Goal: Transaction & Acquisition: Obtain resource

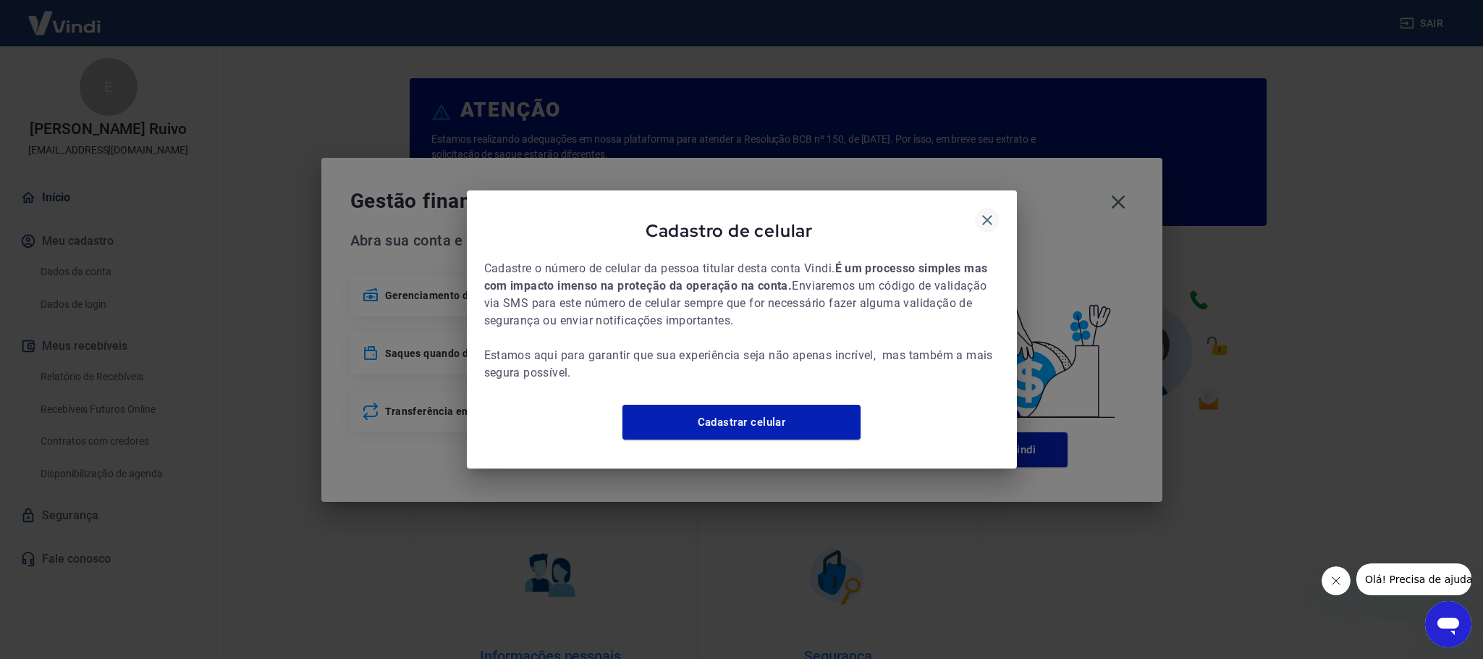
click at [986, 217] on icon "button" at bounding box center [987, 219] width 17 height 17
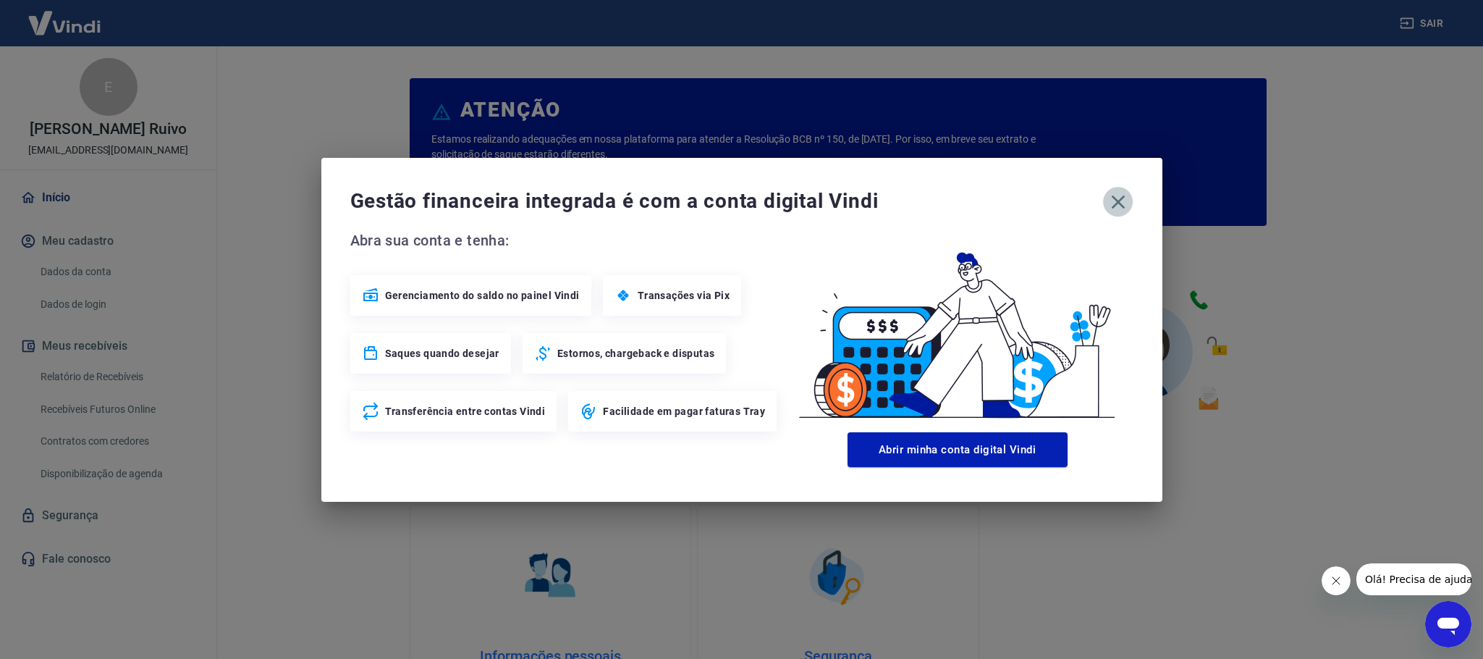
click at [1115, 196] on icon "button" at bounding box center [1118, 201] width 23 height 23
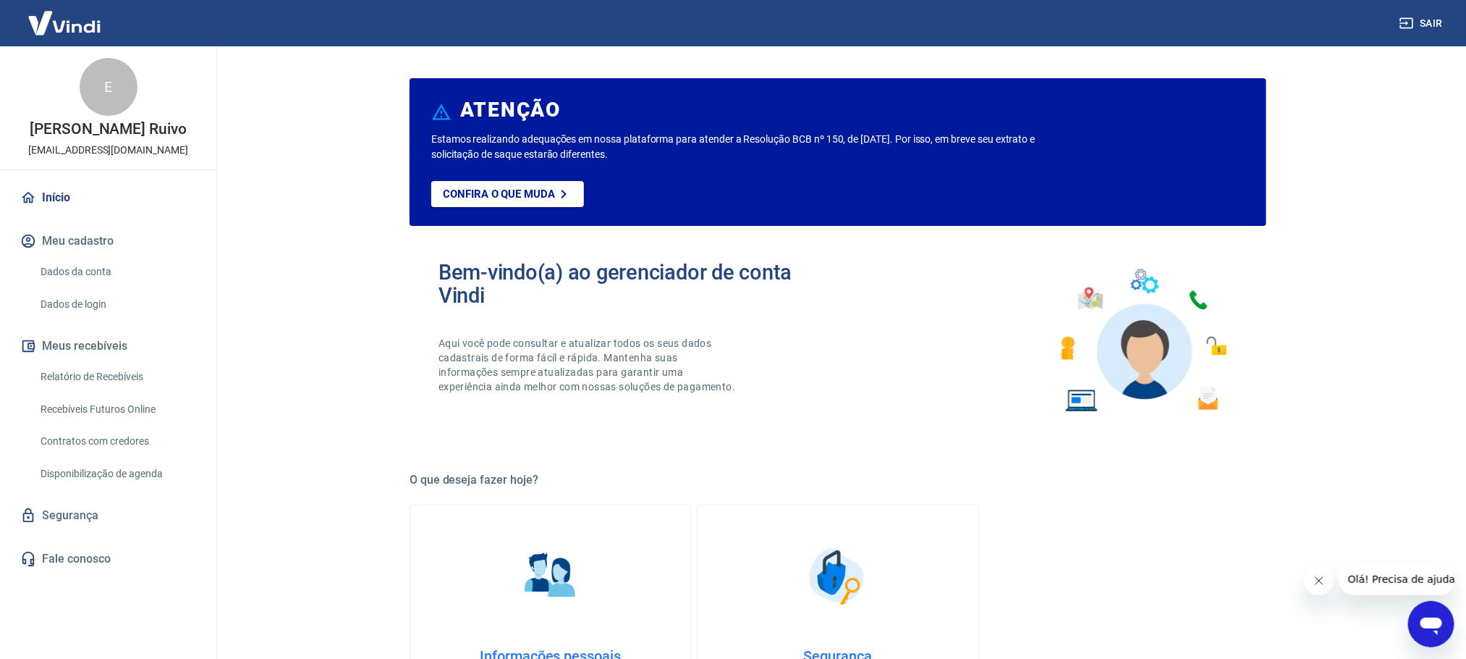
scroll to position [109, 0]
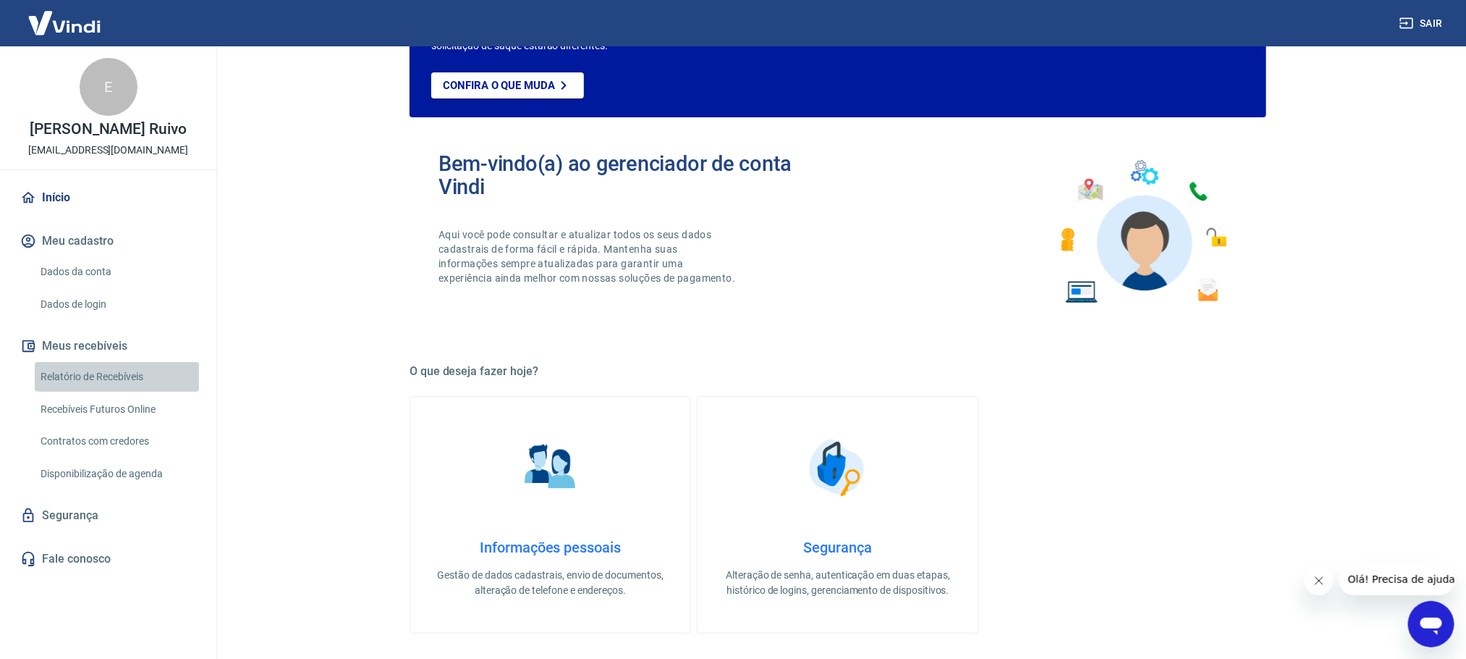
click at [106, 372] on link "Relatório de Recebíveis" at bounding box center [117, 377] width 164 height 30
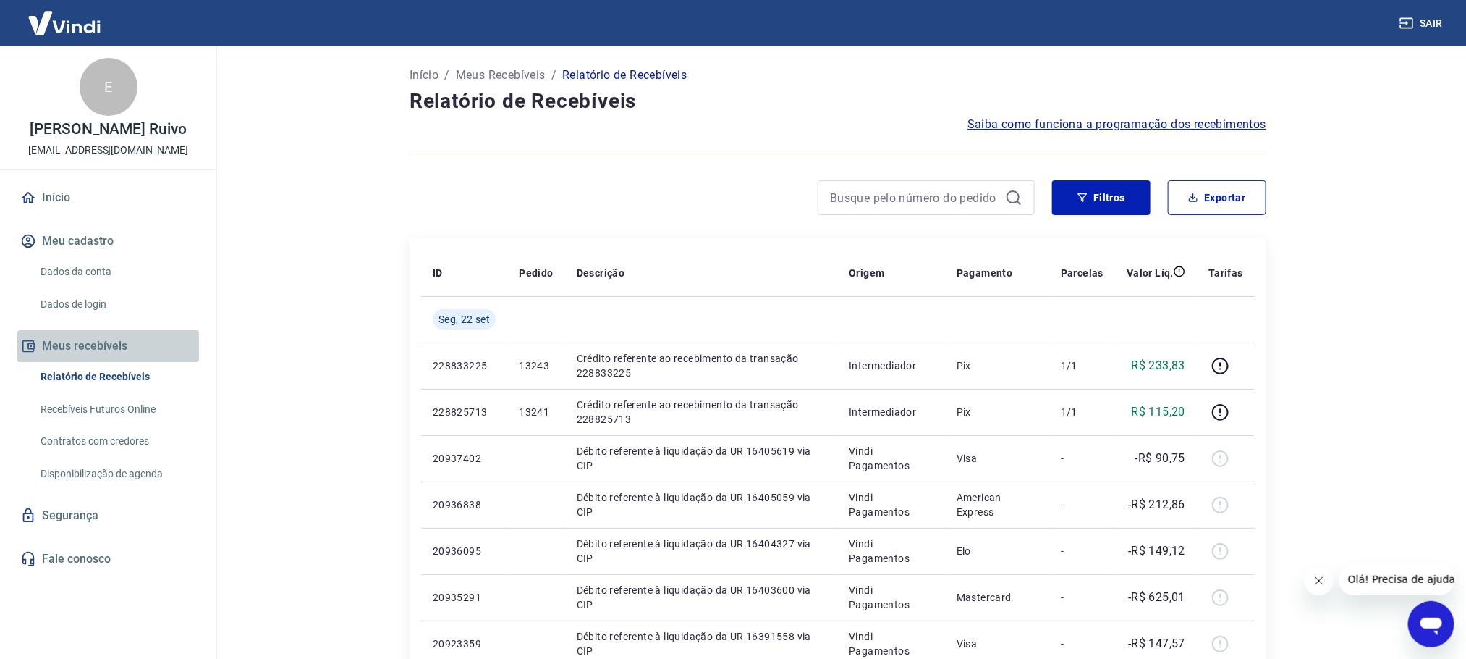
click at [135, 360] on button "Meus recebíveis" at bounding box center [108, 346] width 182 height 32
click at [96, 365] on link "Relatório de Recebíveis" at bounding box center [117, 377] width 164 height 30
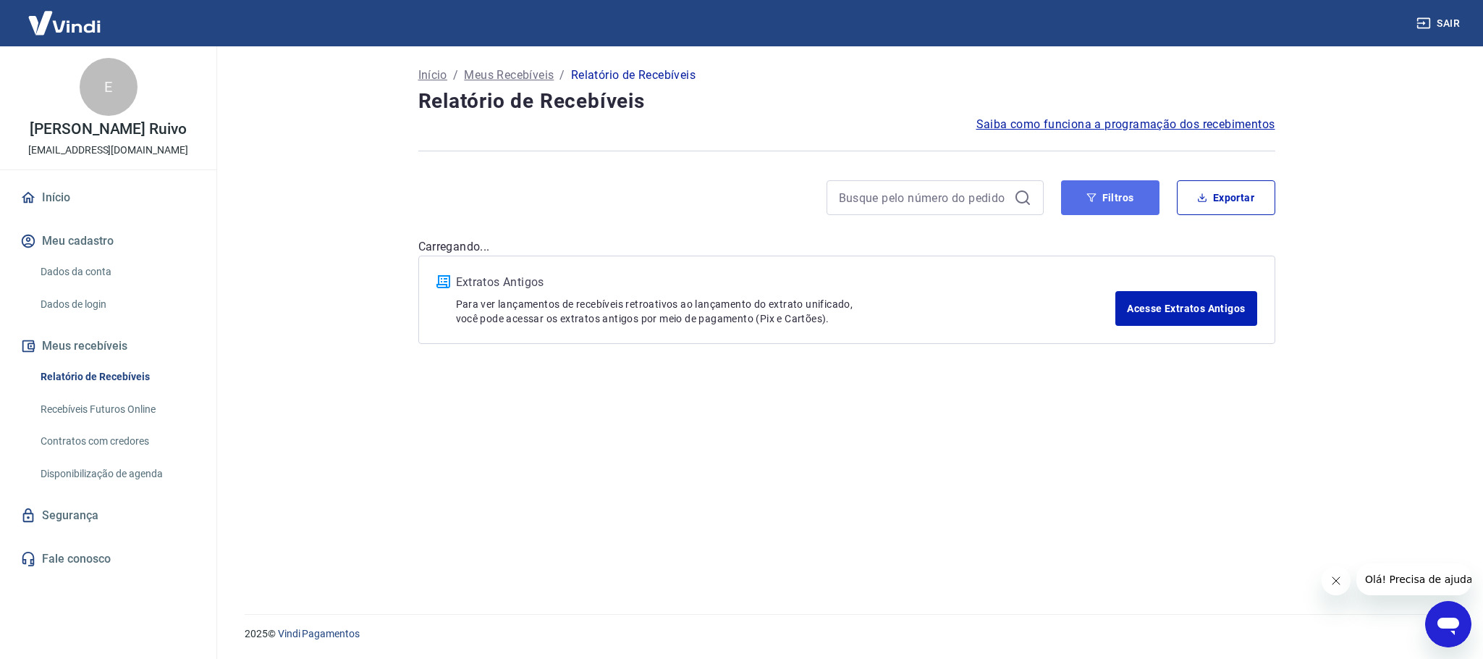
click at [1099, 205] on button "Filtros" at bounding box center [1110, 197] width 98 height 35
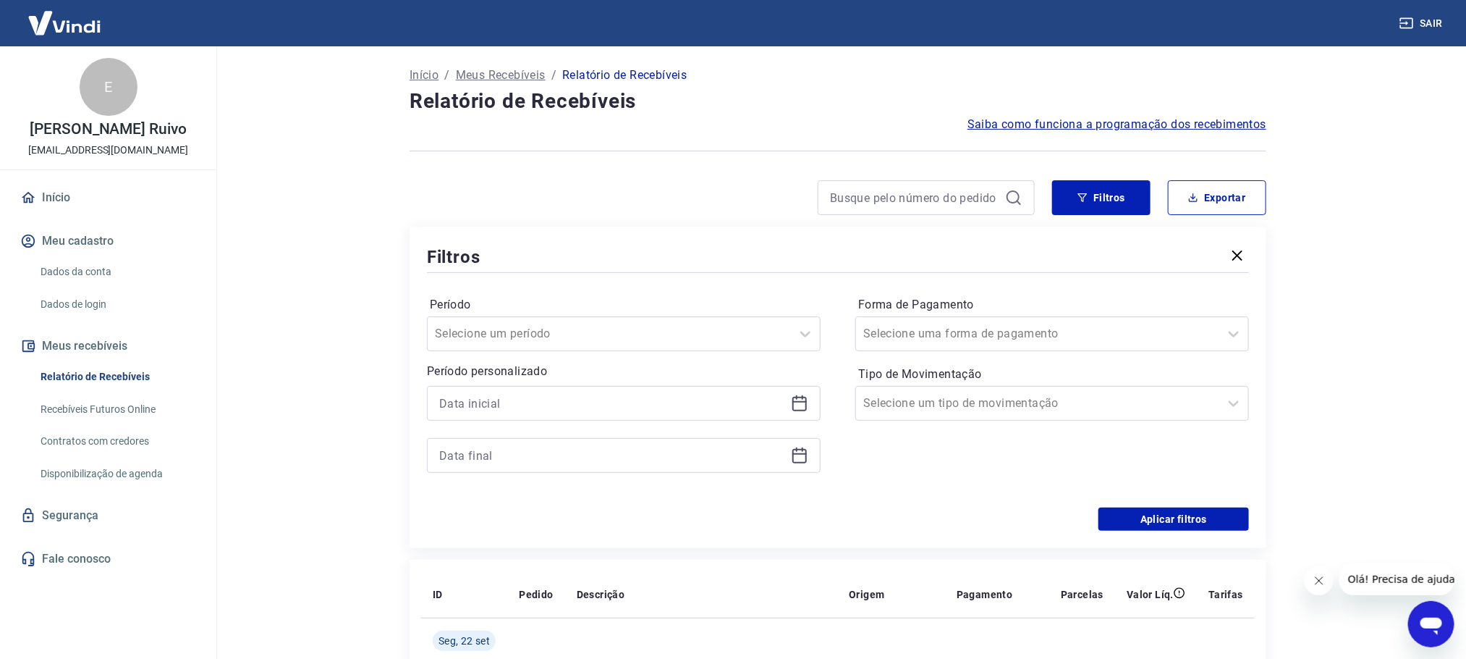
click at [798, 402] on icon at bounding box center [799, 402] width 17 height 17
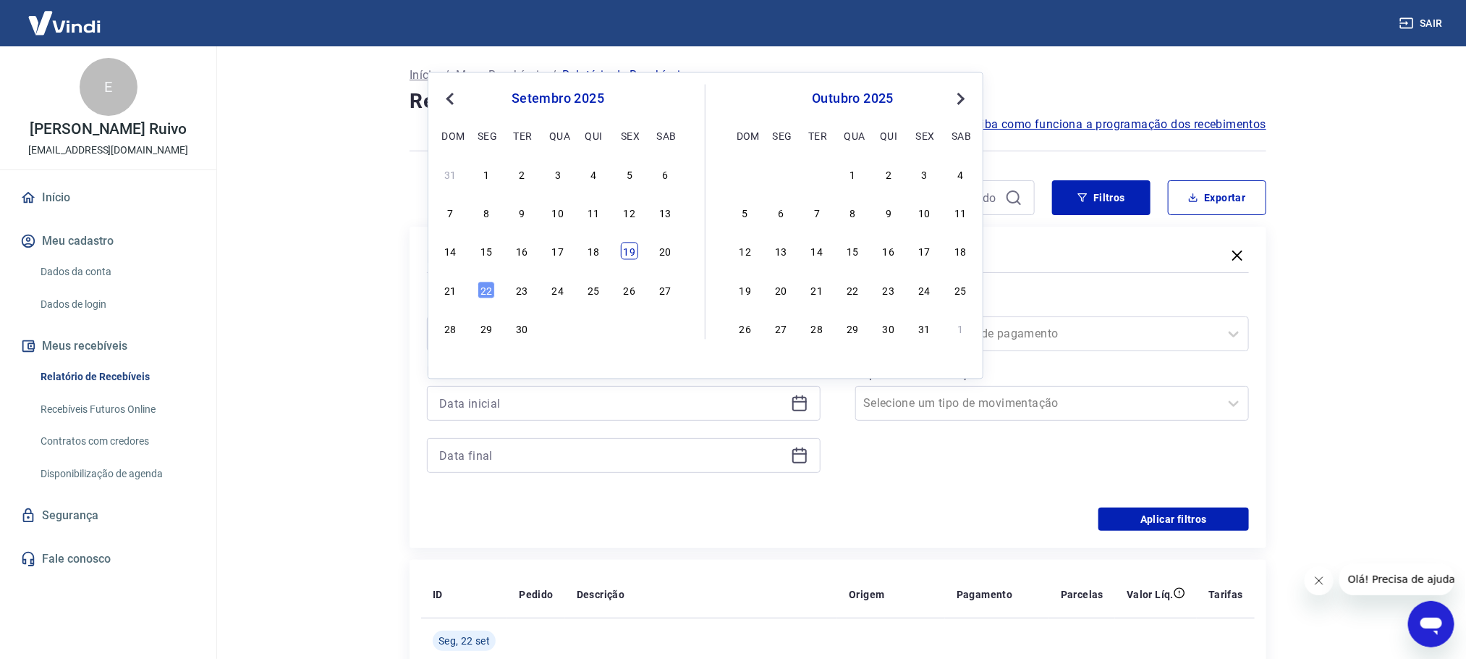
click at [632, 256] on div "19" at bounding box center [629, 250] width 17 height 17
type input "[DATE]"
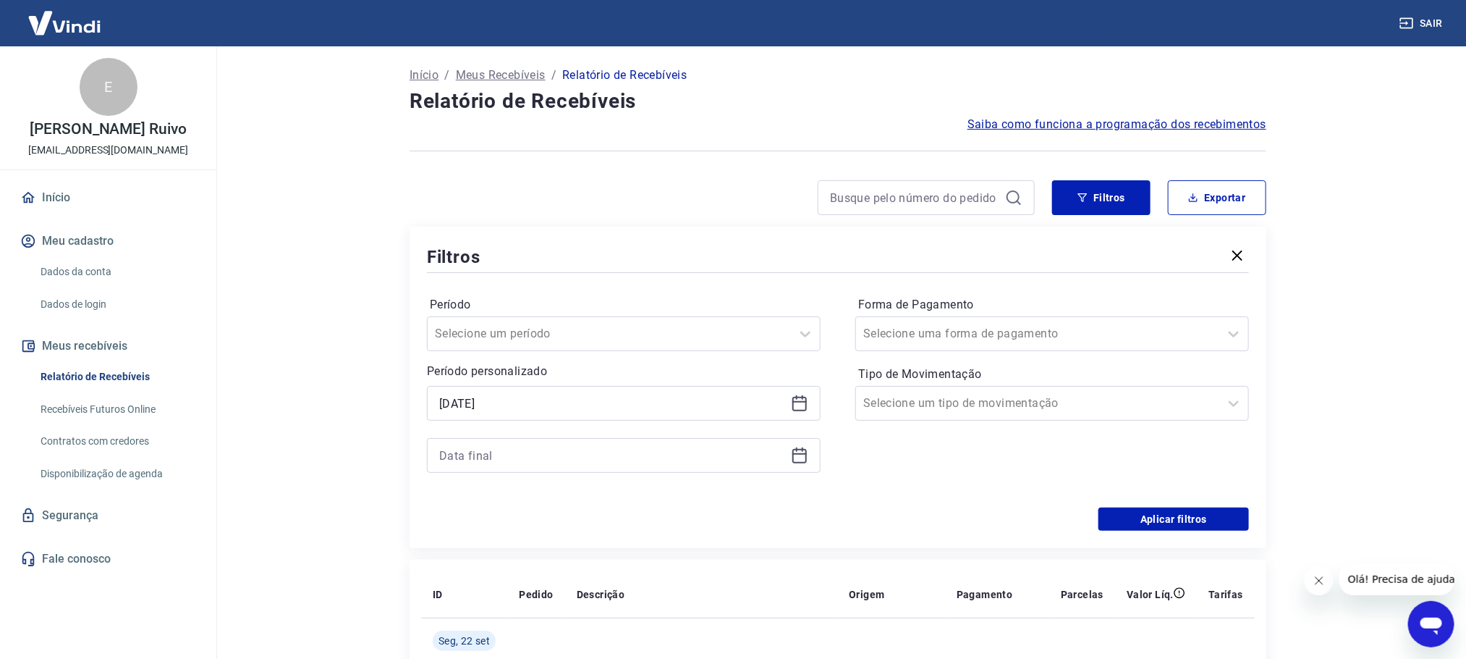
click at [806, 455] on icon at bounding box center [800, 453] width 14 height 1
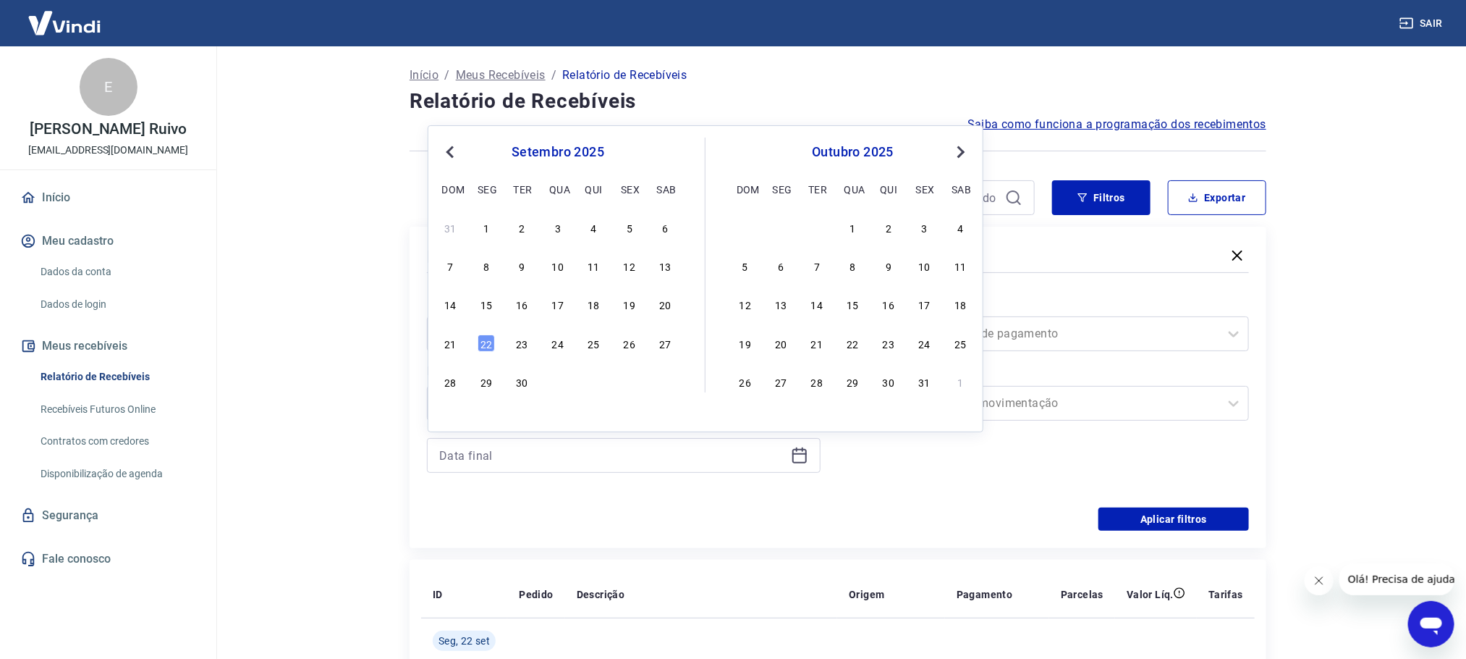
click at [628, 298] on div "19" at bounding box center [629, 303] width 17 height 17
type input "[DATE]"
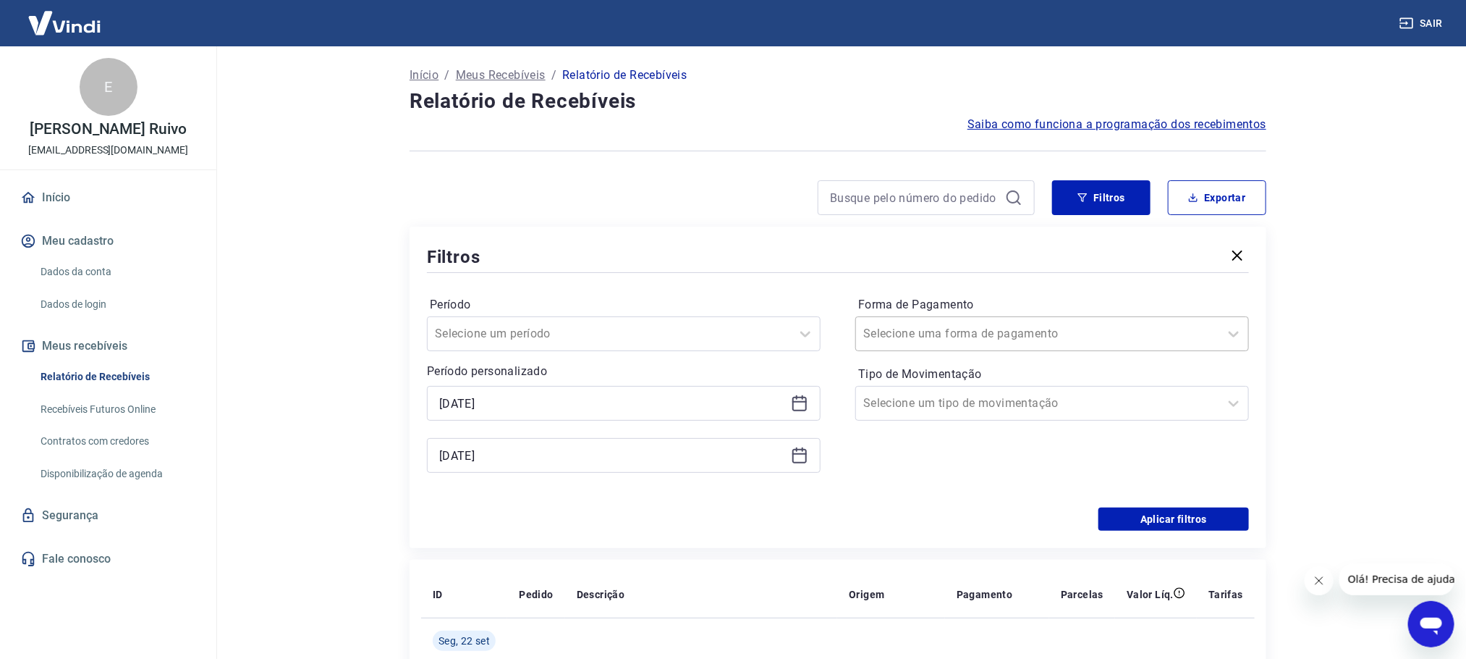
click at [954, 333] on input "Forma de Pagamento" at bounding box center [937, 333] width 146 height 17
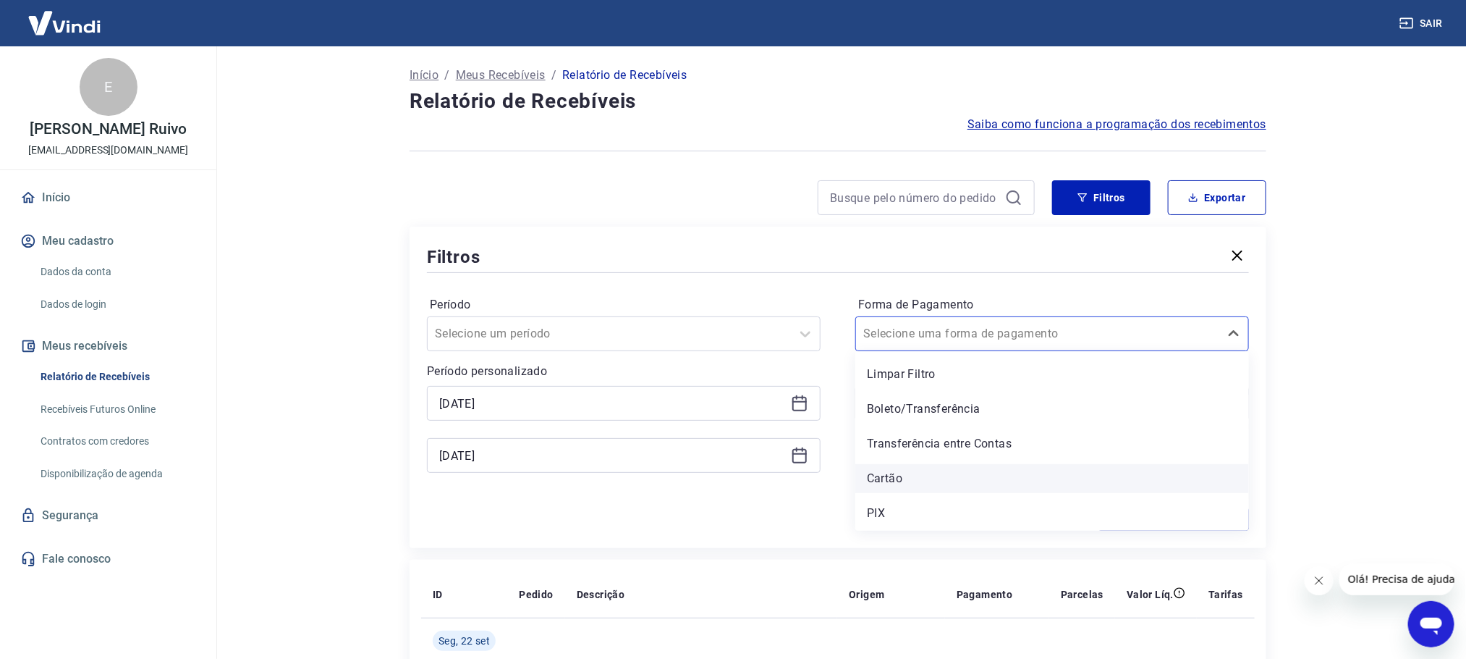
click at [908, 472] on div "Cartão" at bounding box center [1053, 478] width 394 height 29
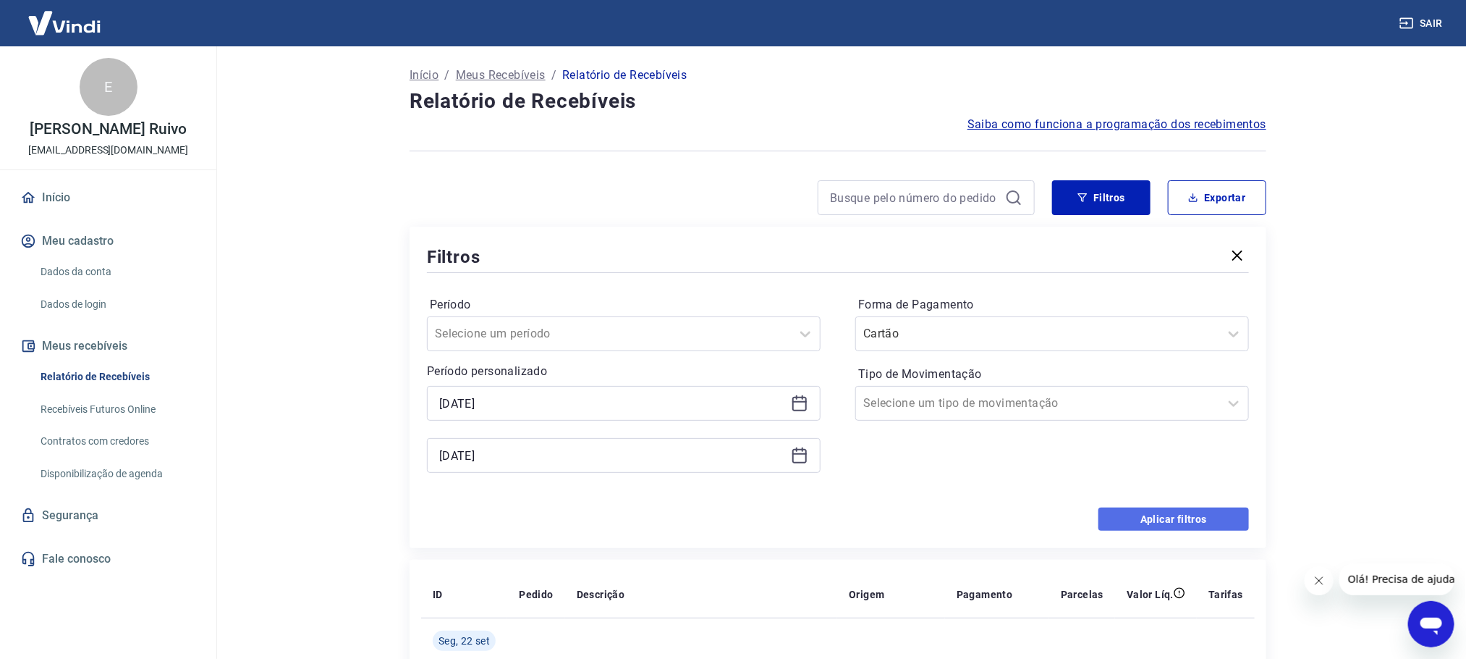
click at [1225, 515] on button "Aplicar filtros" at bounding box center [1174, 518] width 151 height 23
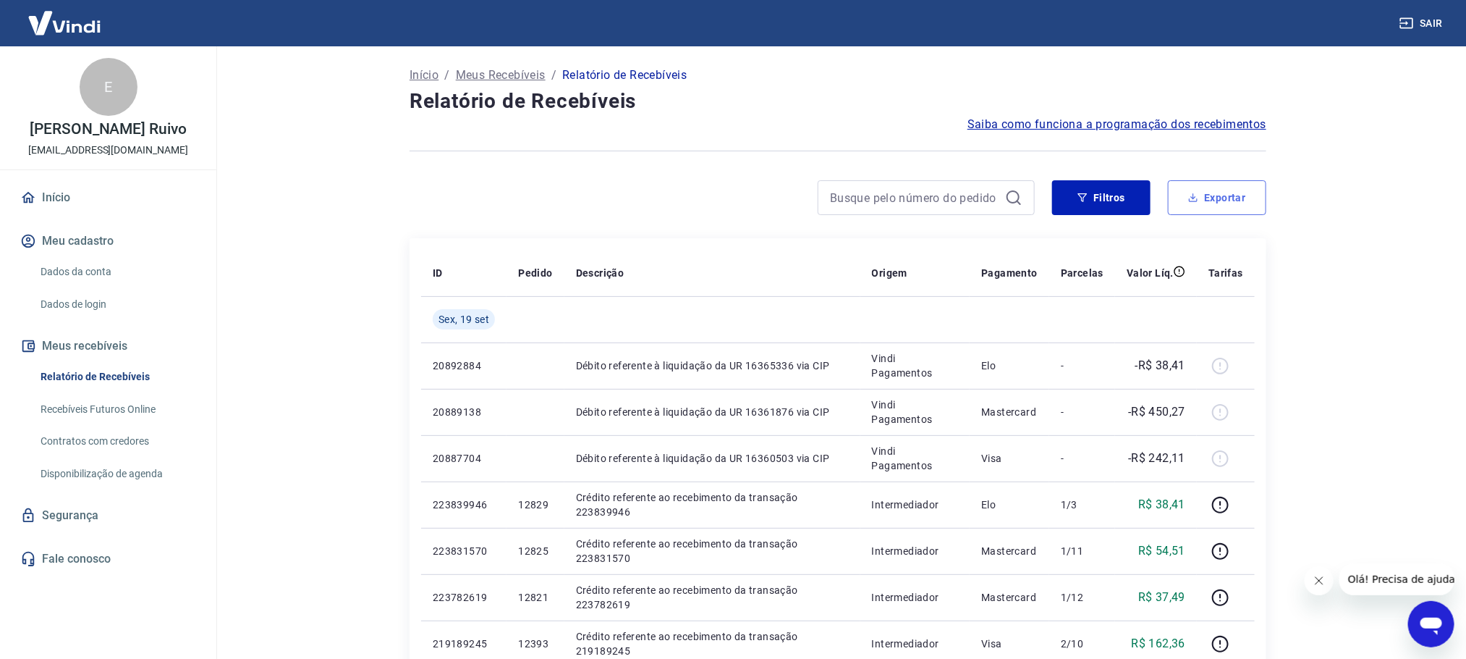
click at [1238, 185] on button "Exportar" at bounding box center [1217, 197] width 98 height 35
type input "[DATE]"
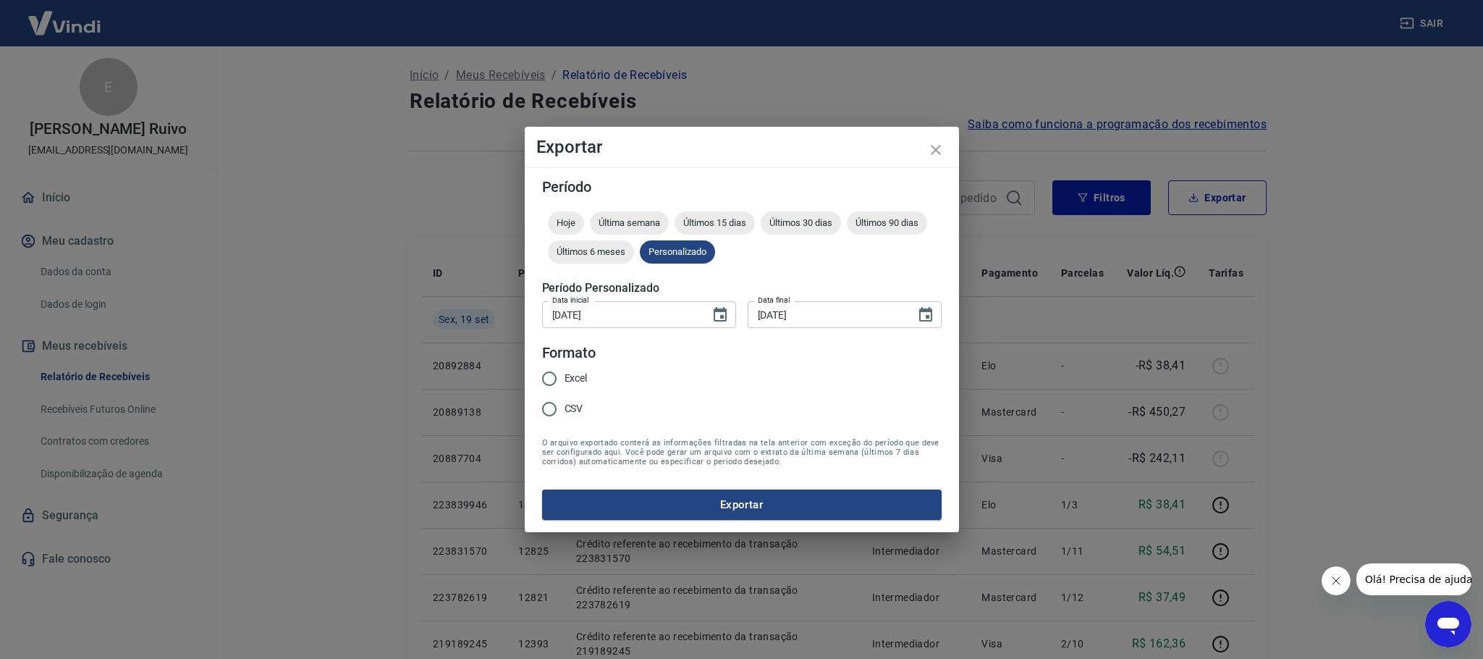
click at [562, 370] on input "Excel" at bounding box center [549, 378] width 30 height 30
radio input "true"
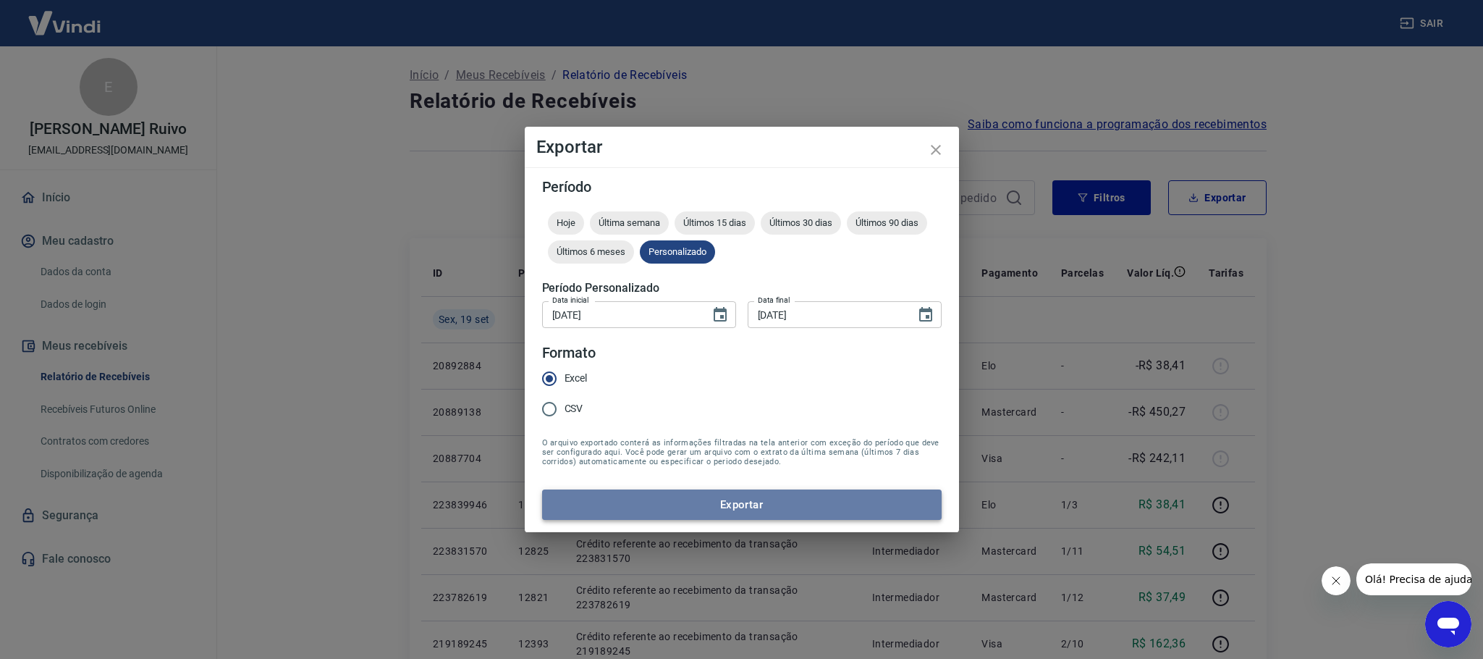
click at [654, 505] on button "Exportar" at bounding box center [742, 504] width 400 height 30
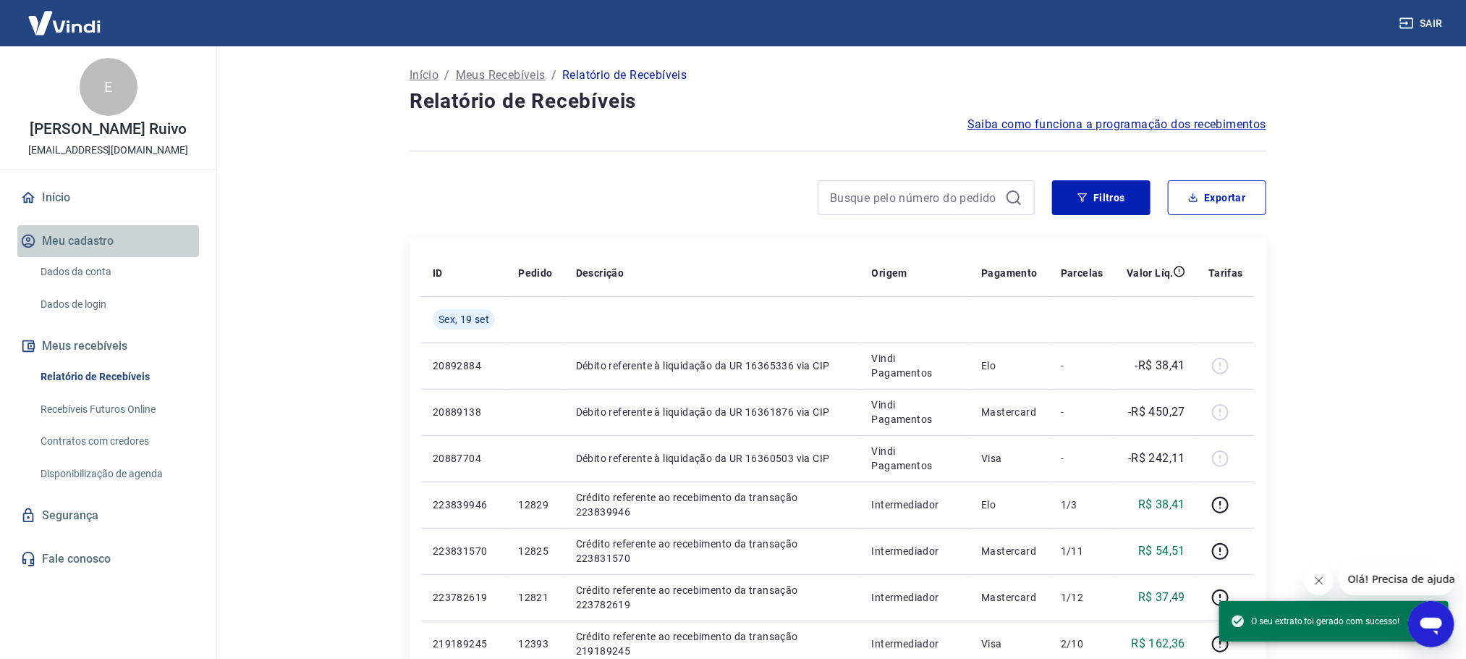
click at [88, 248] on button "Meu cadastro" at bounding box center [108, 241] width 182 height 32
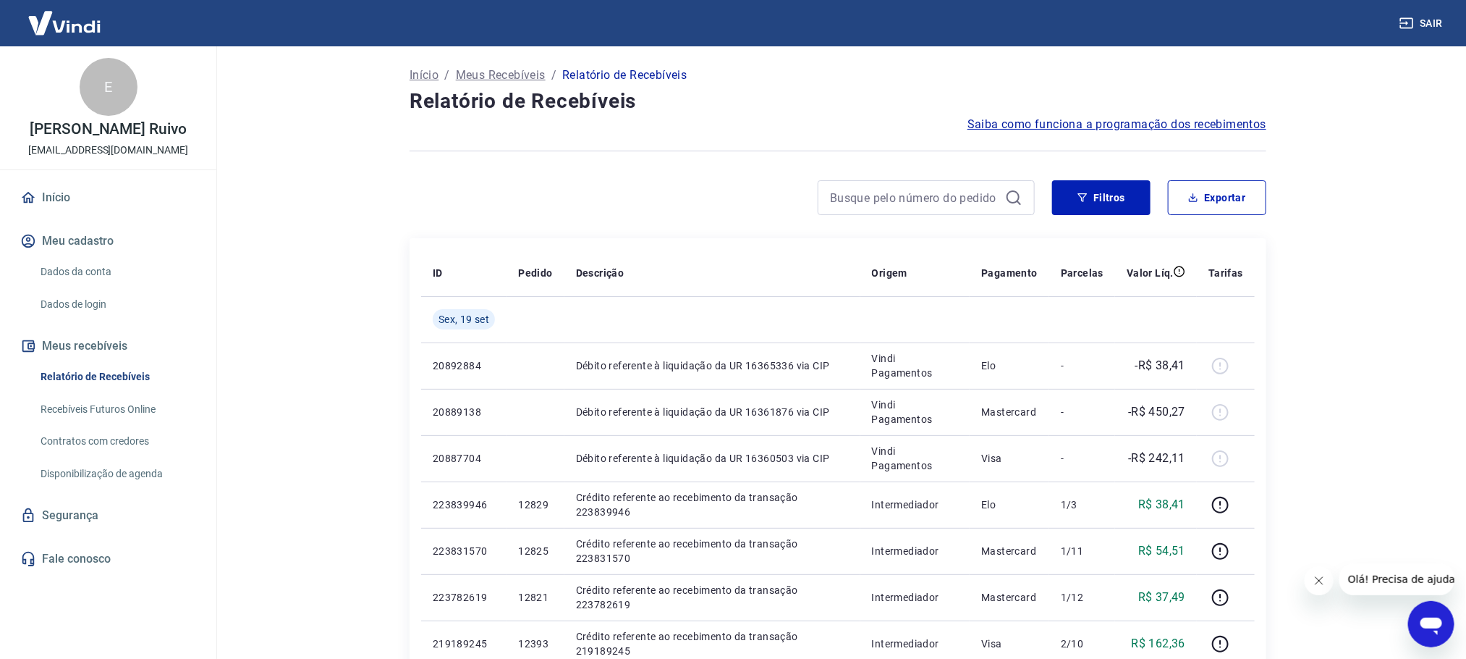
scroll to position [217, 0]
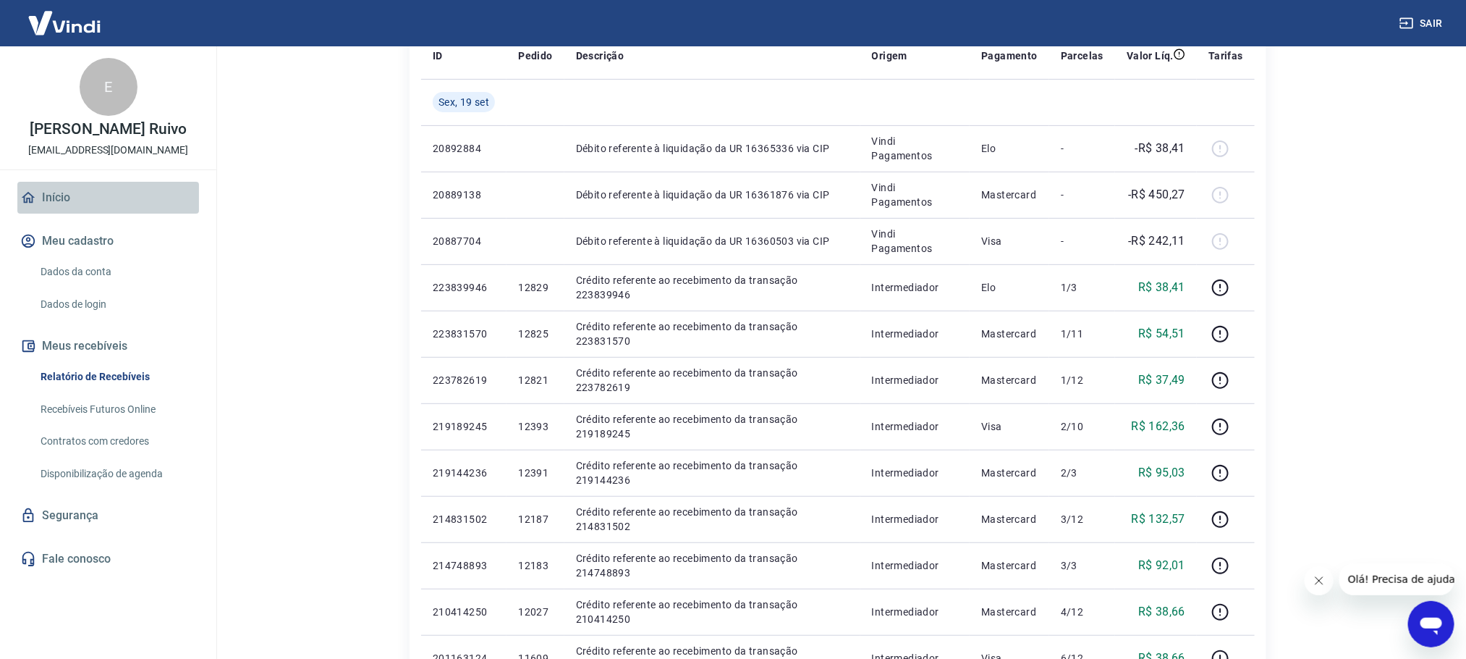
click at [102, 198] on link "Início" at bounding box center [108, 198] width 182 height 32
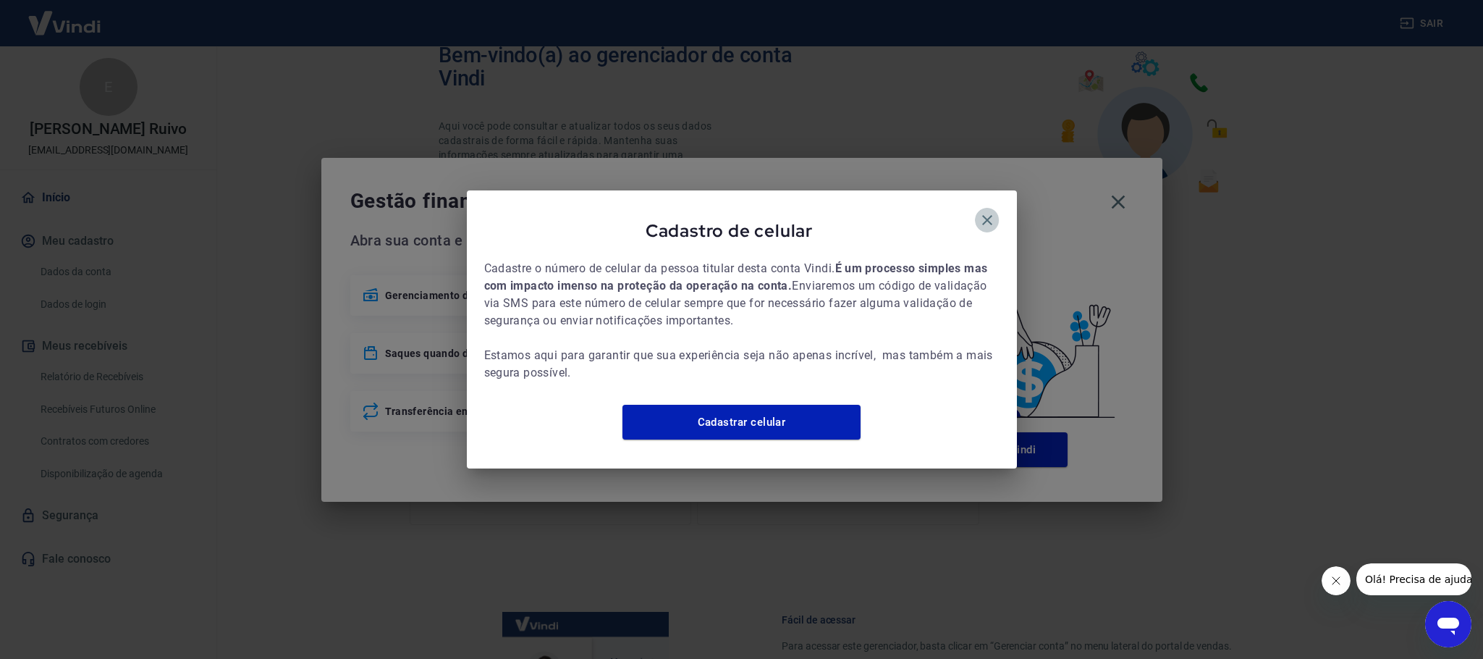
click at [979, 214] on icon "button" at bounding box center [987, 219] width 17 height 17
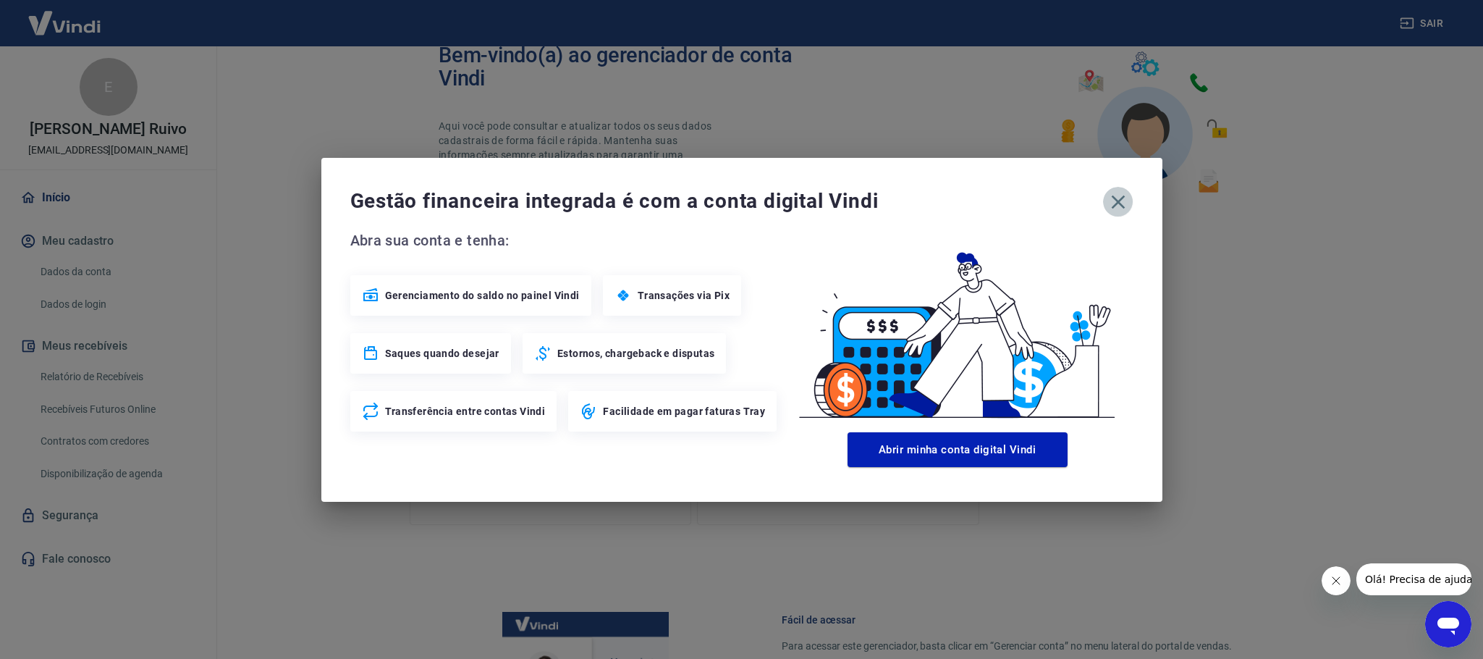
click at [1105, 200] on button "button" at bounding box center [1118, 202] width 30 height 30
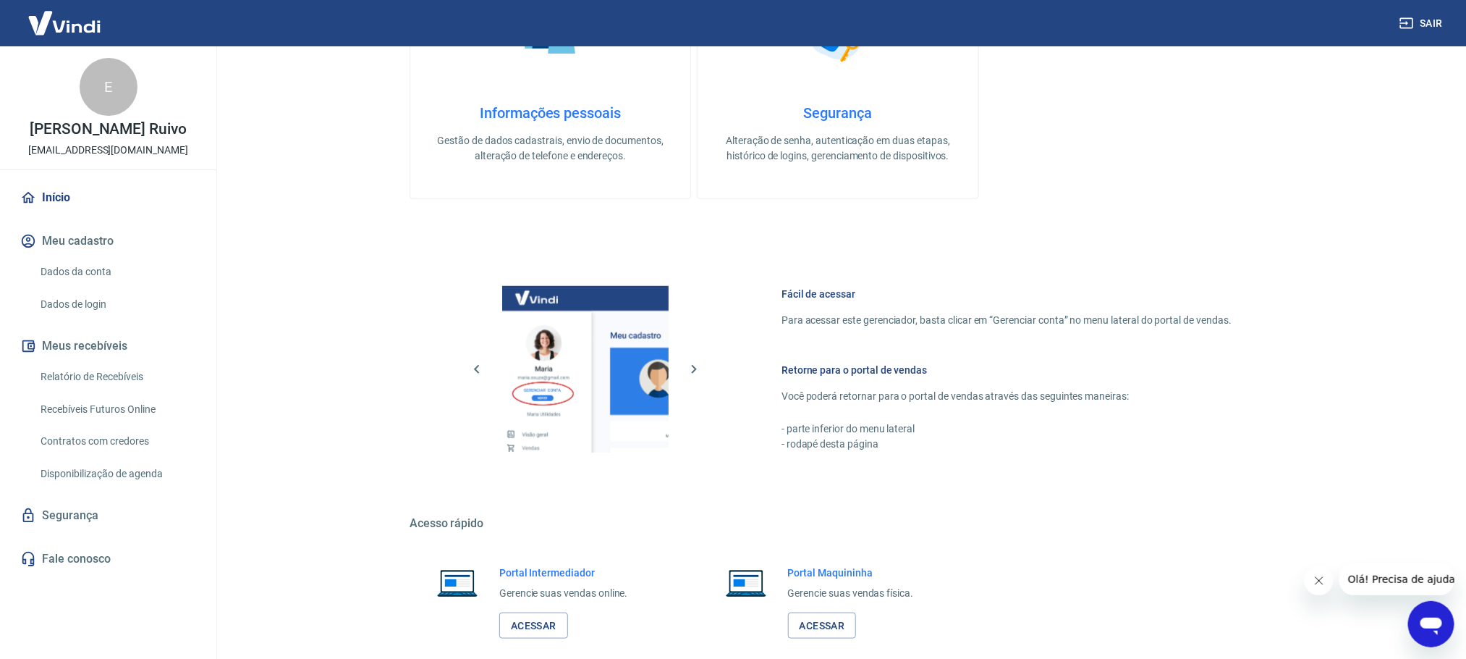
scroll to position [621, 0]
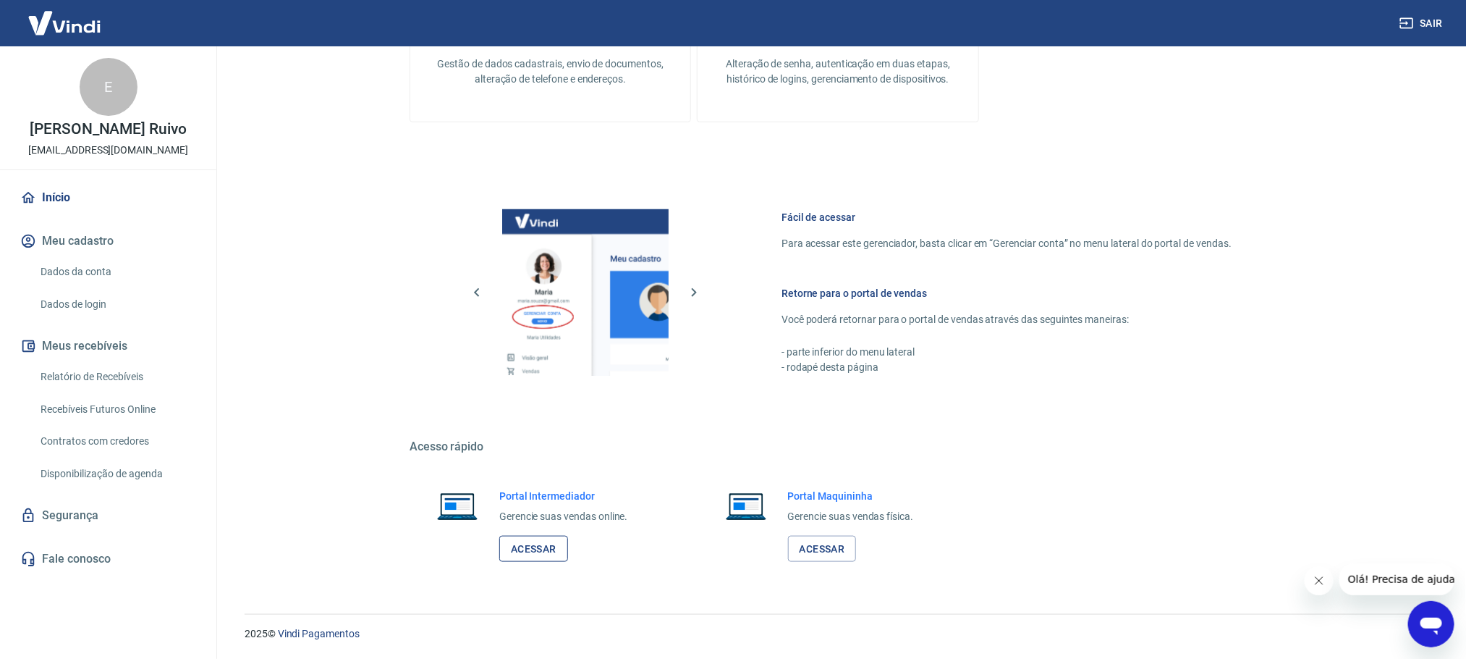
click at [534, 541] on link "Acessar" at bounding box center [533, 549] width 69 height 27
